Goal: Navigation & Orientation: Understand site structure

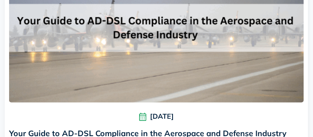
scroll to position [621, 0]
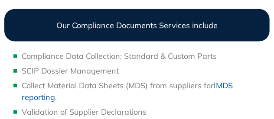
scroll to position [1009, 0]
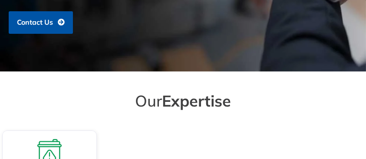
scroll to position [352, 0]
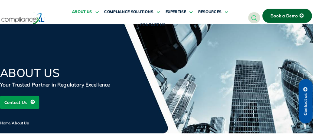
scroll to position [161, 0]
